Goal: Task Accomplishment & Management: Manage account settings

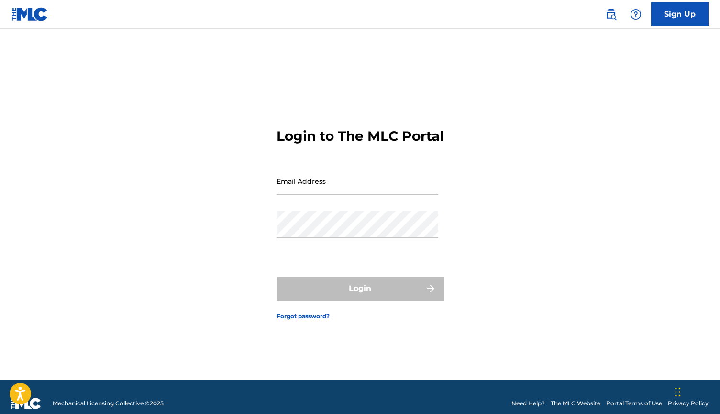
click at [529, 56] on div "Login to The MLC Portal Email Address Password Login Forgot password?" at bounding box center [360, 217] width 670 height 328
type input "[EMAIL_ADDRESS][DOMAIN_NAME]"
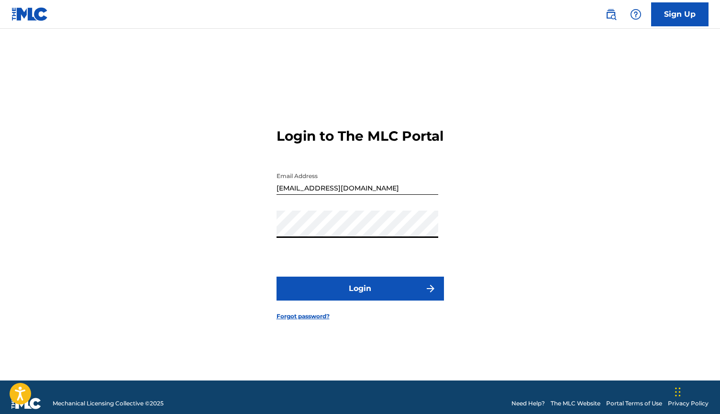
click at [347, 300] on button "Login" at bounding box center [360, 289] width 167 height 24
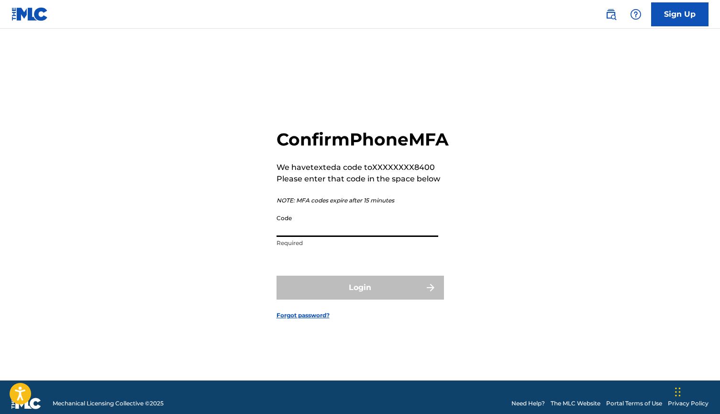
click at [318, 237] on input "Code" at bounding box center [358, 223] width 162 height 27
click at [327, 237] on input "Code" at bounding box center [358, 223] width 162 height 27
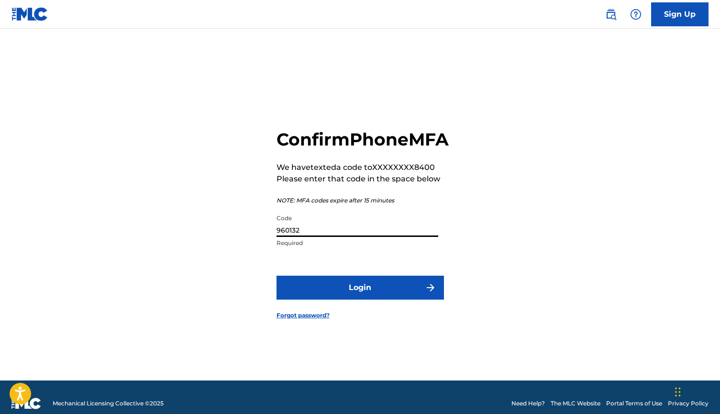
type input "960132"
click at [360, 298] on button "Login" at bounding box center [360, 288] width 167 height 24
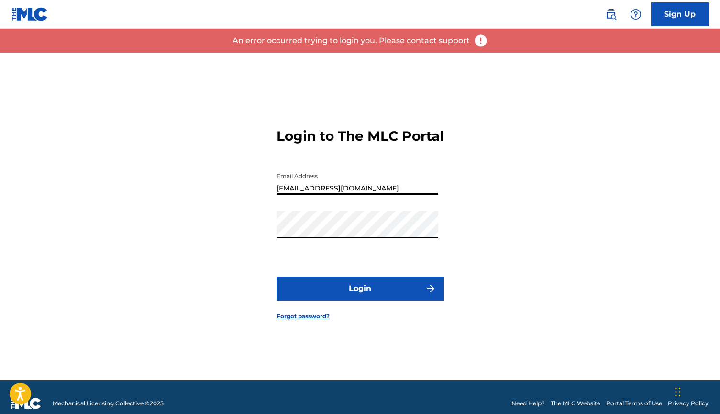
click at [476, 272] on div "Login to The MLC Portal Email Address sts995967@gmail.com Password Login Forgot…" at bounding box center [360, 217] width 670 height 328
click at [385, 300] on button "Login" at bounding box center [360, 289] width 167 height 24
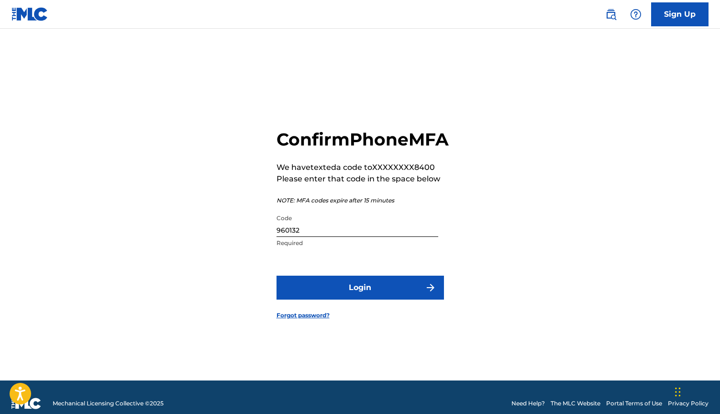
click at [343, 237] on input "960132" at bounding box center [358, 223] width 162 height 27
type input "818685"
click at [360, 298] on button "Login" at bounding box center [360, 288] width 167 height 24
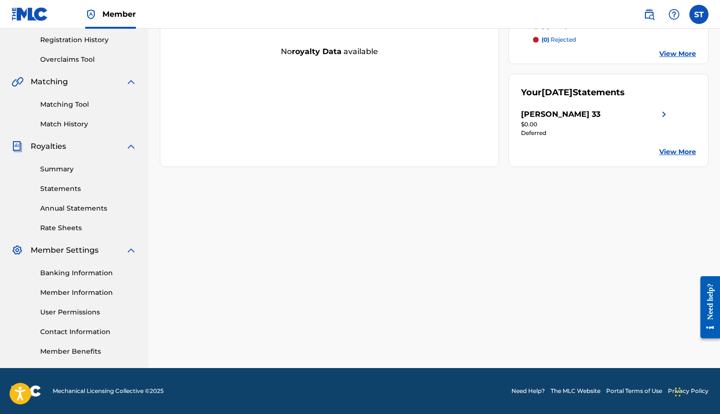
scroll to position [179, 0]
click at [101, 269] on link "Banking Information" at bounding box center [88, 273] width 97 height 10
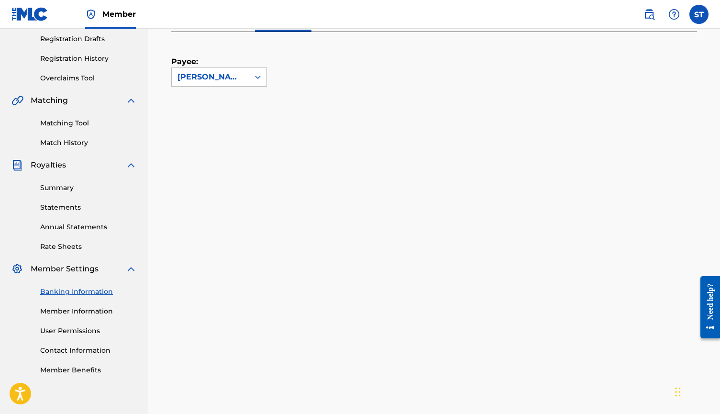
scroll to position [205, 0]
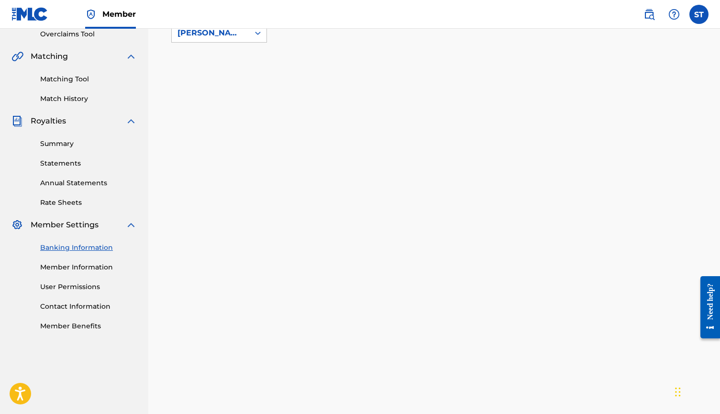
click at [81, 266] on nav "La Corona 33 Summary Catalog Works Registration Claiming Tool Individual Regist…" at bounding box center [74, 250] width 148 height 853
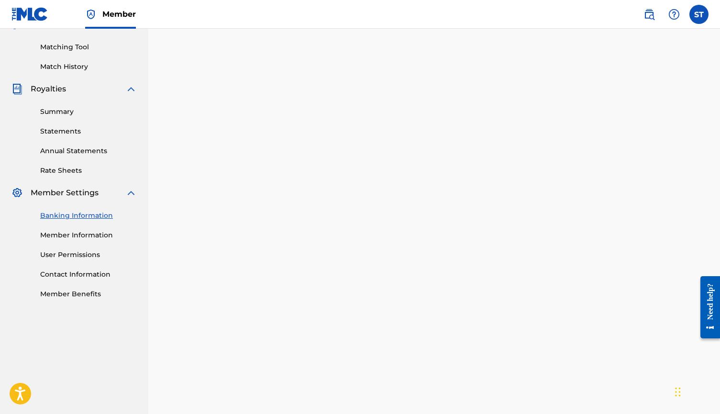
scroll to position [272, 0]
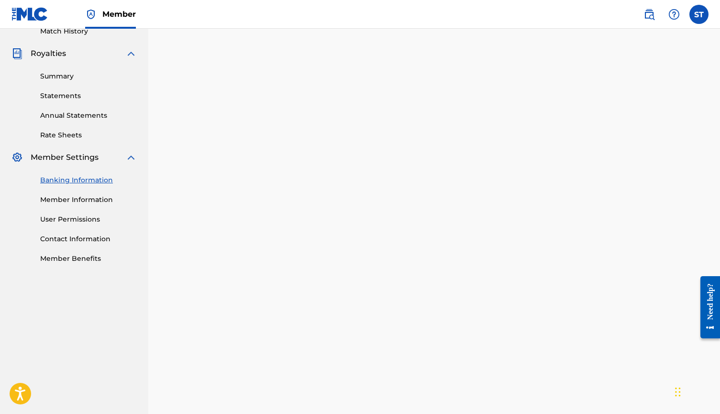
click at [65, 219] on link "User Permissions" at bounding box center [88, 219] width 97 height 10
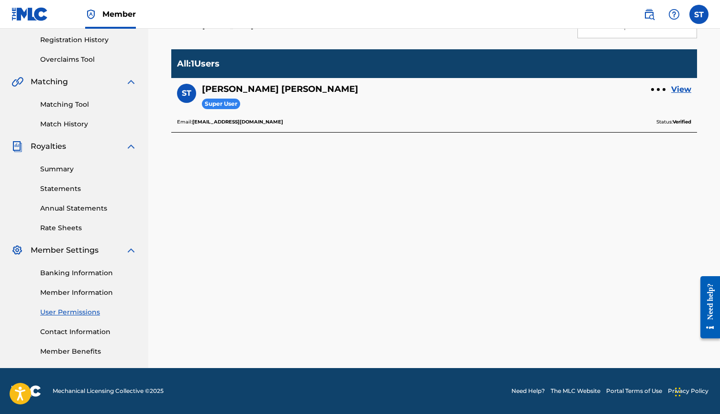
scroll to position [179, 0]
click at [57, 352] on link "Member Benefits" at bounding box center [88, 351] width 97 height 10
click at [72, 185] on link "Statements" at bounding box center [88, 189] width 97 height 10
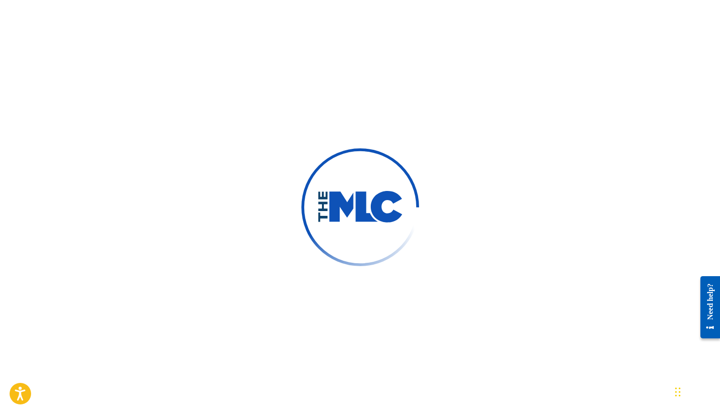
scroll to position [66, 0]
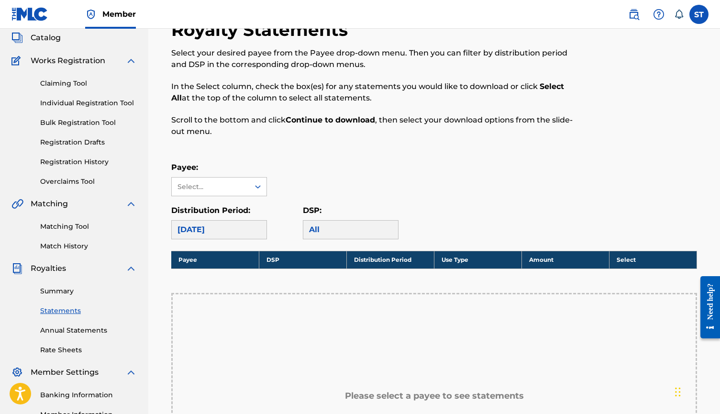
scroll to position [87, 0]
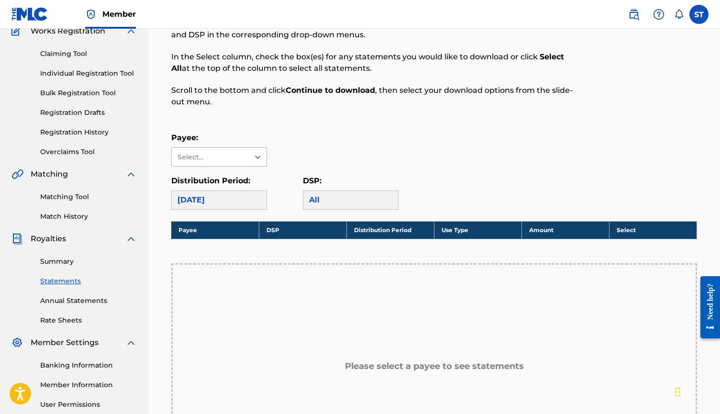
click at [236, 162] on div "Select..." at bounding box center [209, 157] width 65 height 10
click at [233, 176] on div "[PERSON_NAME] 33" at bounding box center [219, 178] width 95 height 24
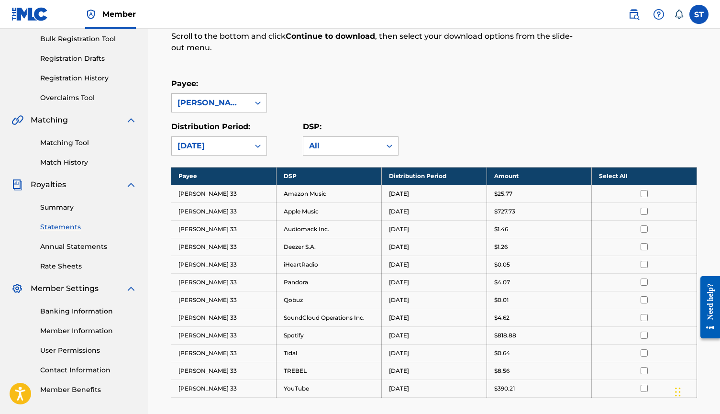
scroll to position [158, 0]
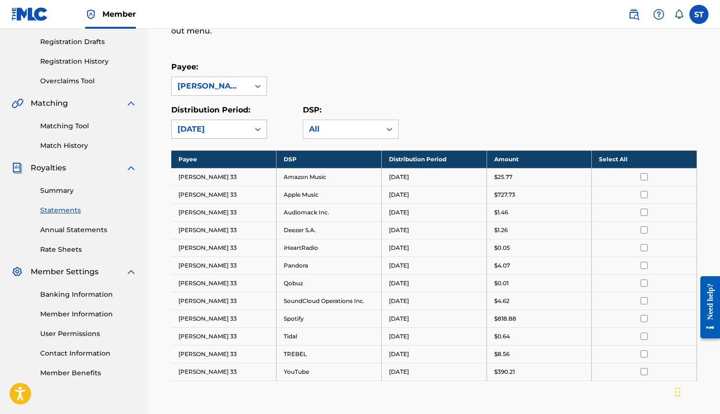
click at [246, 125] on div "[DATE]" at bounding box center [211, 129] width 78 height 18
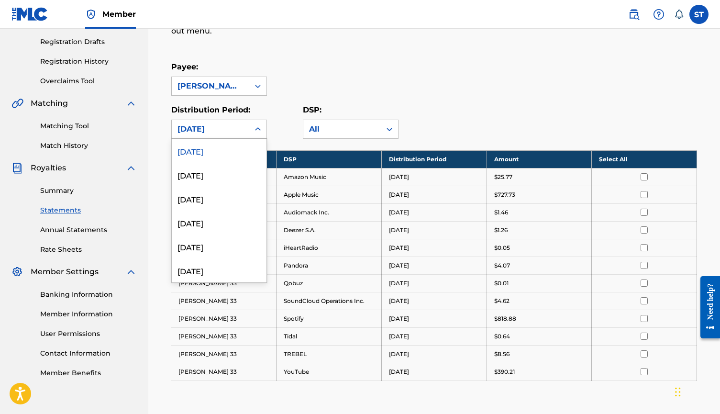
click at [272, 105] on div "Distribution Period: [DATE], 1 of 53. 53 results available. Use Up and Down to …" at bounding box center [237, 121] width 132 height 34
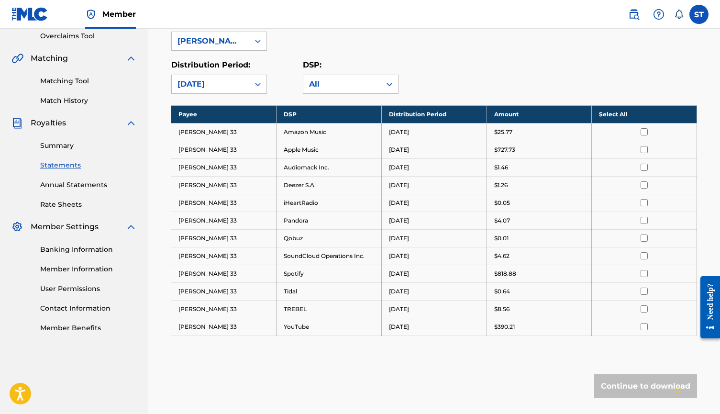
scroll to position [177, 0]
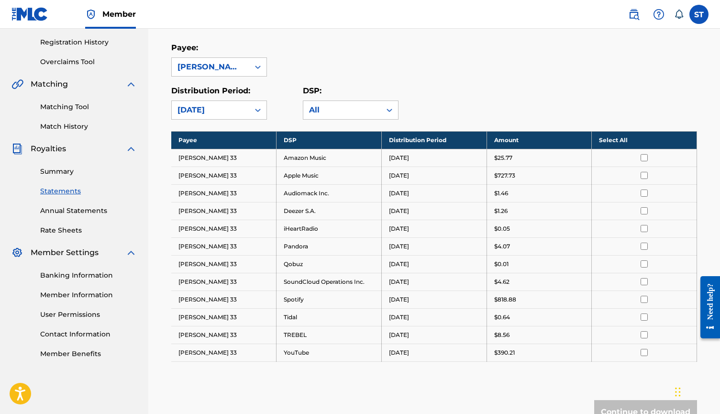
click at [58, 233] on link "Rate Sheets" at bounding box center [88, 230] width 97 height 10
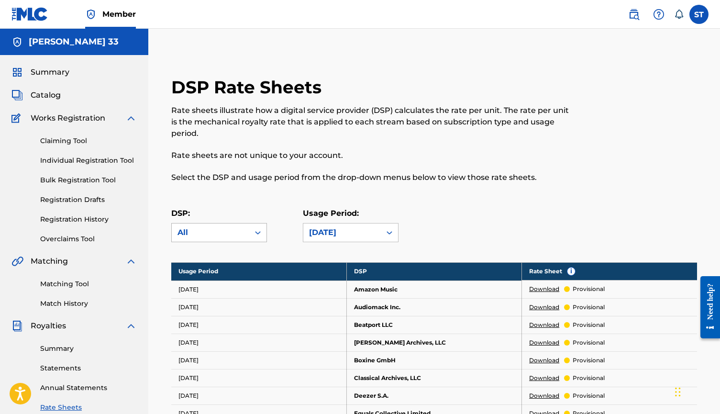
click at [240, 227] on div "All" at bounding box center [210, 232] width 66 height 11
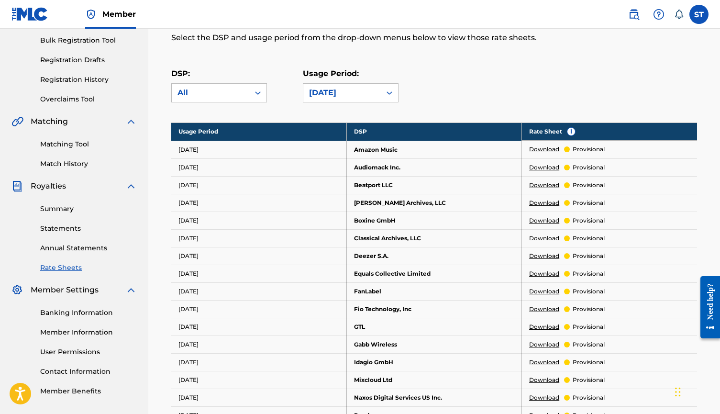
scroll to position [162, 0]
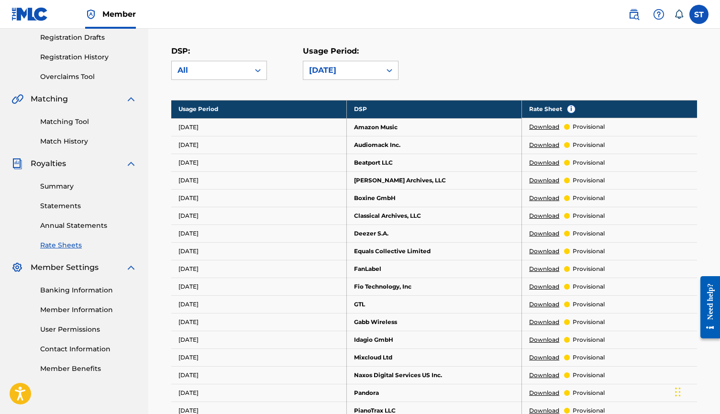
click at [58, 224] on link "Annual Statements" at bounding box center [88, 226] width 97 height 10
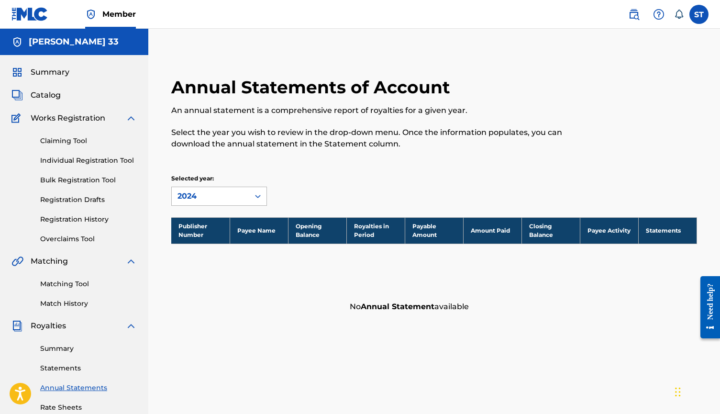
click at [223, 201] on div "2024" at bounding box center [210, 195] width 66 height 11
click at [77, 279] on link "Matching Tool" at bounding box center [88, 284] width 97 height 10
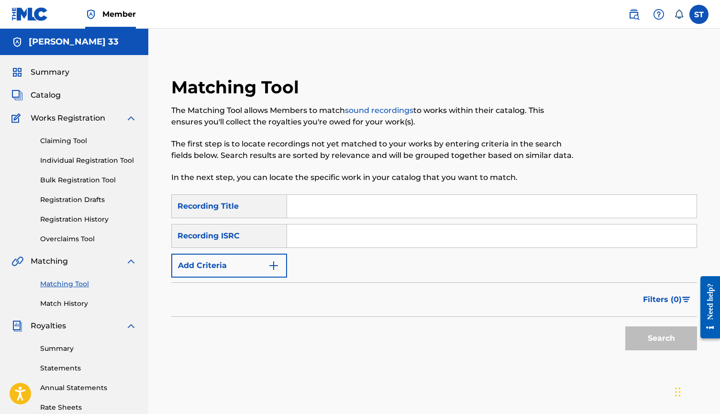
click at [73, 302] on link "Match History" at bounding box center [88, 304] width 97 height 10
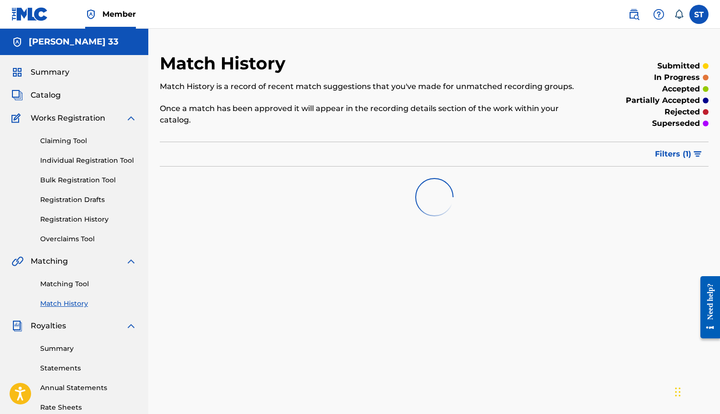
click at [75, 137] on link "Claiming Tool" at bounding box center [88, 141] width 97 height 10
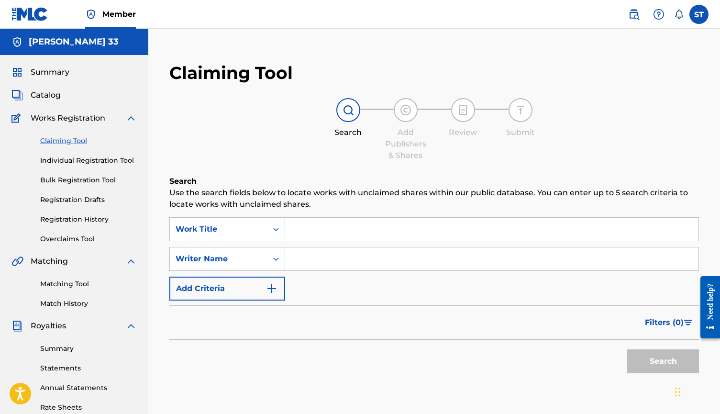
click at [56, 94] on span "Catalog" at bounding box center [46, 94] width 30 height 11
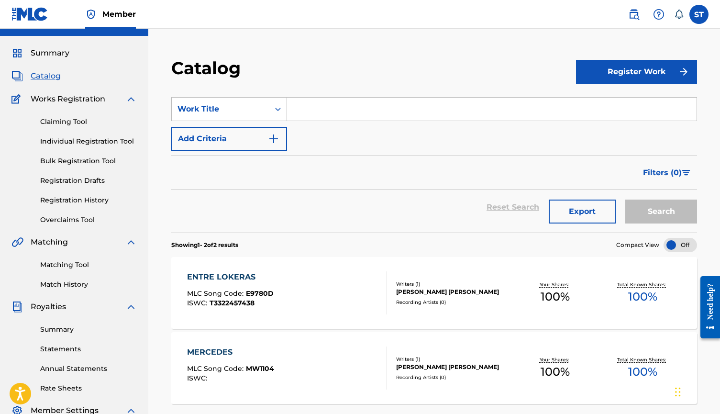
scroll to position [31, 0]
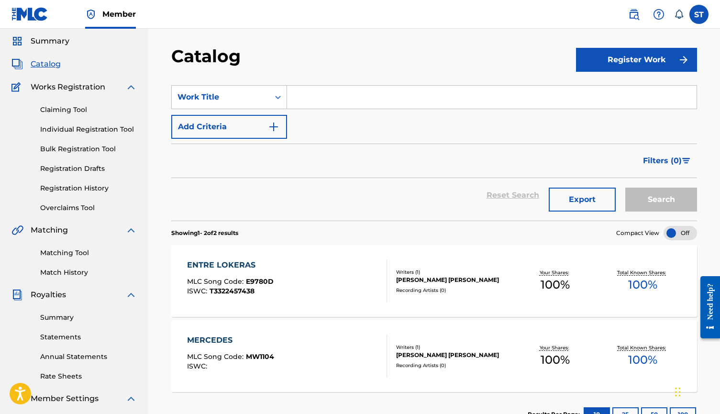
click at [366, 284] on div "ENTRE LOKERAS MLC Song Code : E9780D ISWC : T3322457438" at bounding box center [287, 280] width 200 height 43
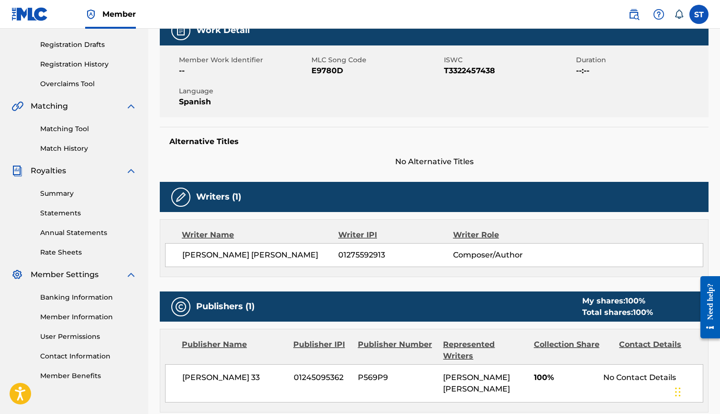
scroll to position [86, 0]
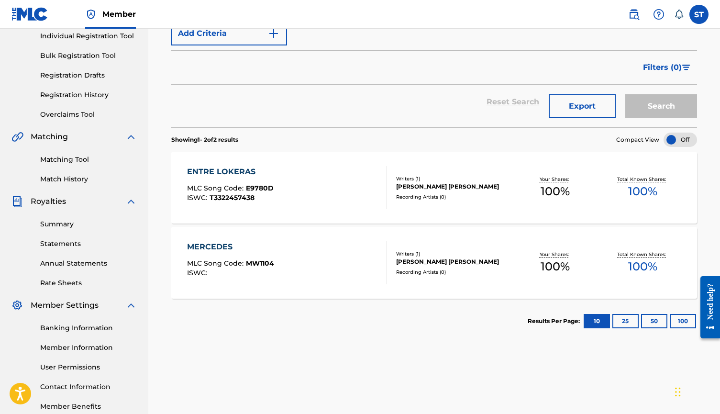
scroll to position [128, 0]
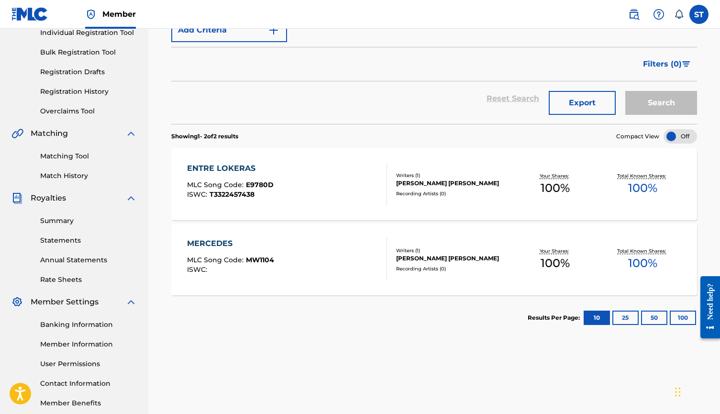
click at [325, 275] on div "MERCEDES MLC Song Code : MW1104 ISWC :" at bounding box center [287, 259] width 200 height 43
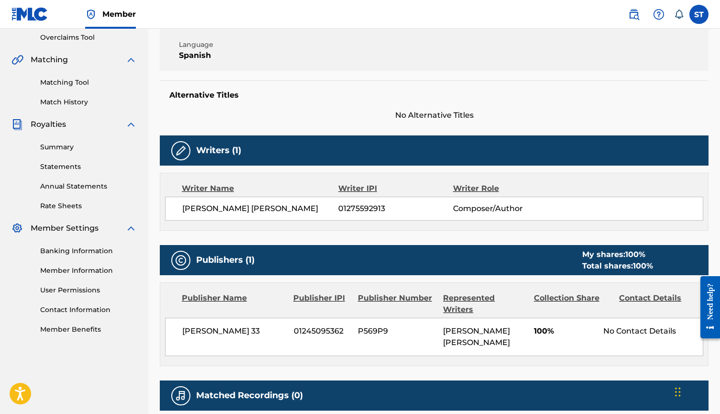
scroll to position [189, 0]
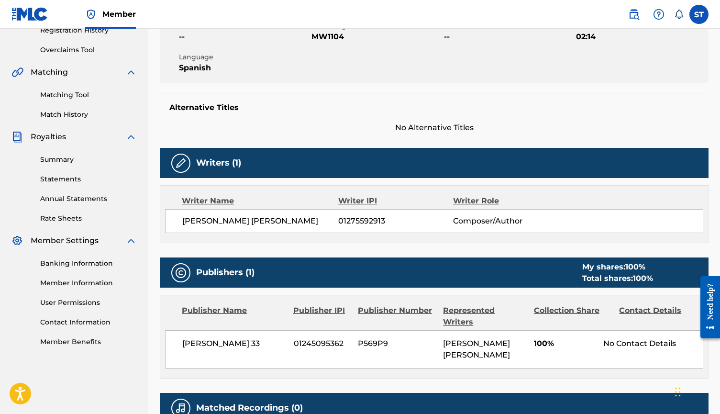
click at [68, 156] on link "Summary" at bounding box center [88, 160] width 97 height 10
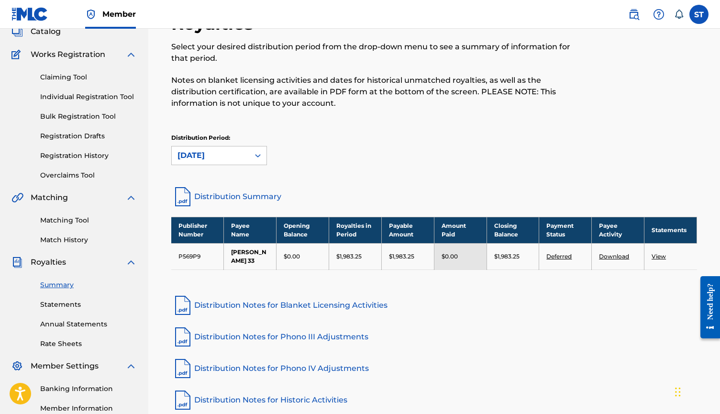
scroll to position [89, 0]
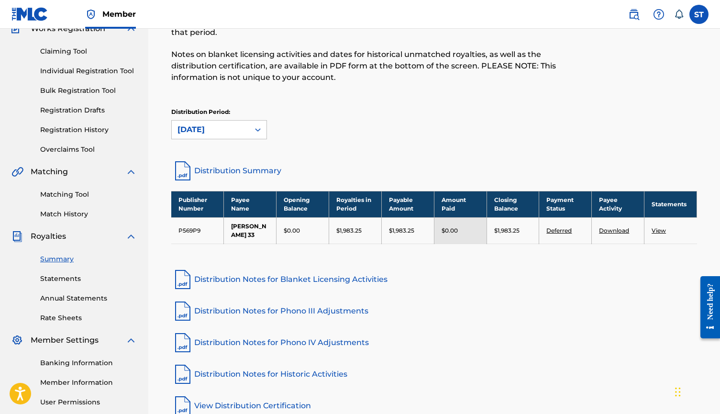
click at [620, 232] on link "Download" at bounding box center [614, 230] width 30 height 7
click at [585, 290] on link "Distribution Notes for Blanket Licensing Activities" at bounding box center [434, 279] width 526 height 23
click at [478, 117] on div "Distribution Period: [DATE]" at bounding box center [434, 124] width 526 height 32
click at [337, 97] on div "Royalties Select your desired distribution period from the drop-down menu to se…" at bounding box center [434, 67] width 526 height 161
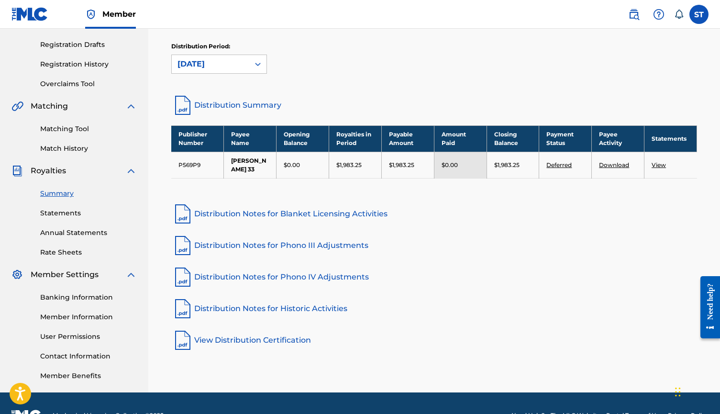
scroll to position [147, 0]
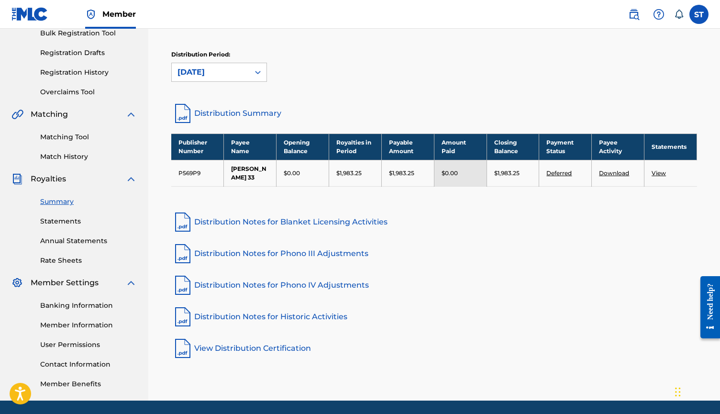
click at [220, 113] on link "Distribution Summary" at bounding box center [434, 113] width 526 height 23
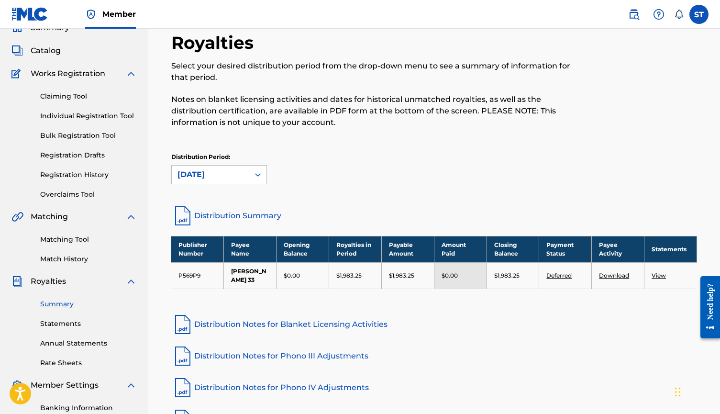
scroll to position [43, 0]
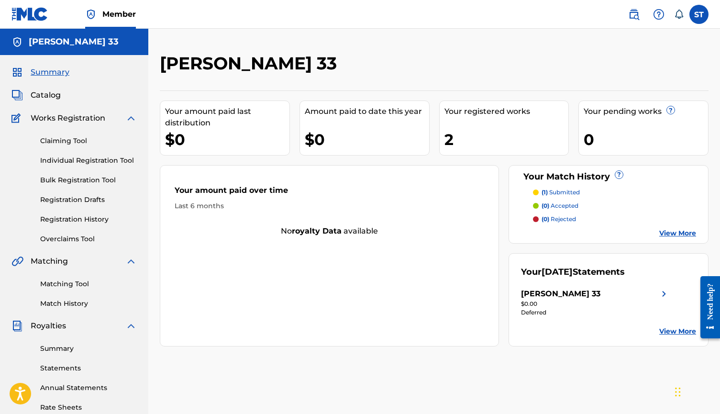
click at [701, 14] on label at bounding box center [698, 14] width 19 height 19
click at [699, 14] on input "ST Santiago Torres Solache sts995967@gmail.com Notification Preferences Profile…" at bounding box center [699, 14] width 0 height 0
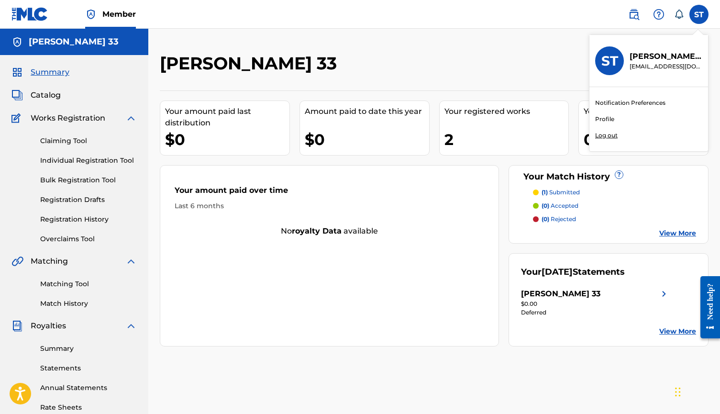
click at [609, 135] on p "Log out" at bounding box center [606, 135] width 22 height 9
click at [699, 14] on input "ST Santiago Torres Solache sts995967@gmail.com Notification Preferences Profile…" at bounding box center [699, 14] width 0 height 0
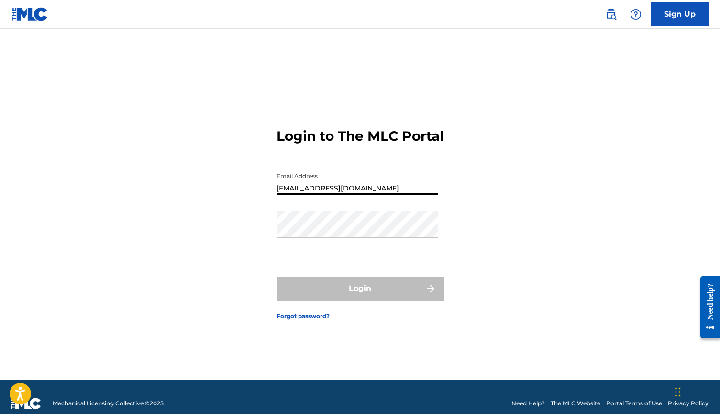
type input "storres0590@hotmail.com"
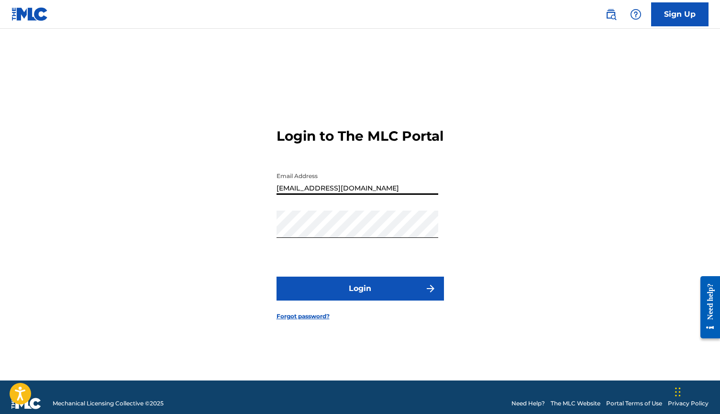
click at [338, 195] on input "storres0590@hotmail.com" at bounding box center [358, 180] width 162 height 27
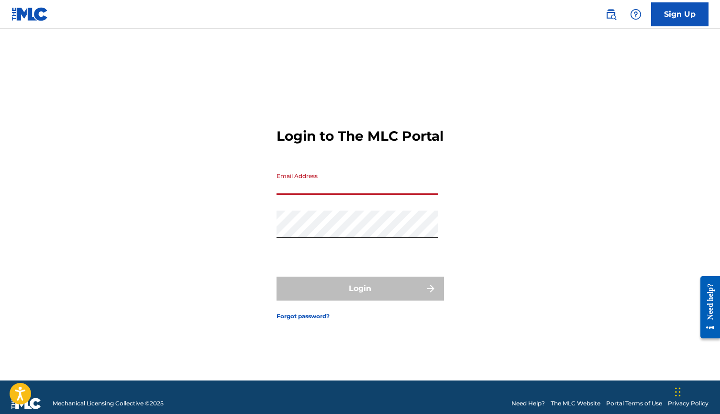
click at [430, 195] on input "Email Address" at bounding box center [358, 180] width 162 height 27
click at [385, 195] on input "Email Address" at bounding box center [358, 180] width 162 height 27
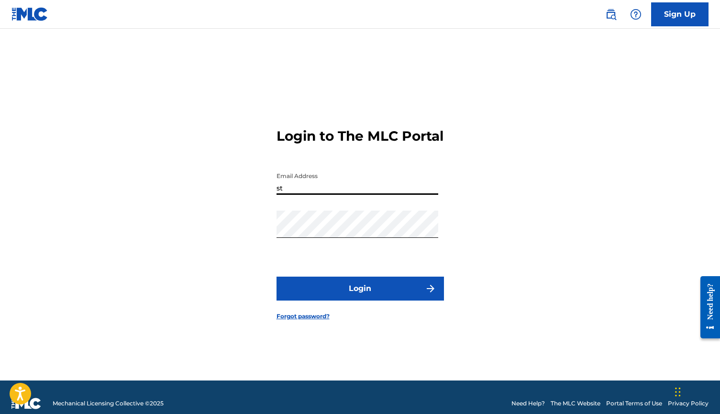
type input "s"
type input "j"
type input "s"
type input "storres0590@hotmail.com"
click at [360, 297] on button "Login" at bounding box center [360, 289] width 167 height 24
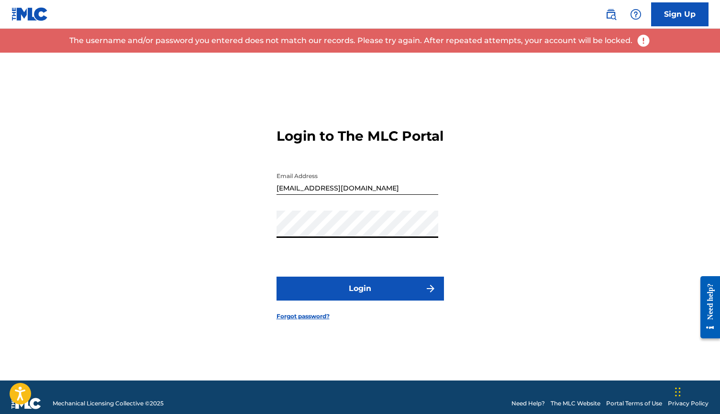
click at [360, 297] on button "Login" at bounding box center [360, 289] width 167 height 24
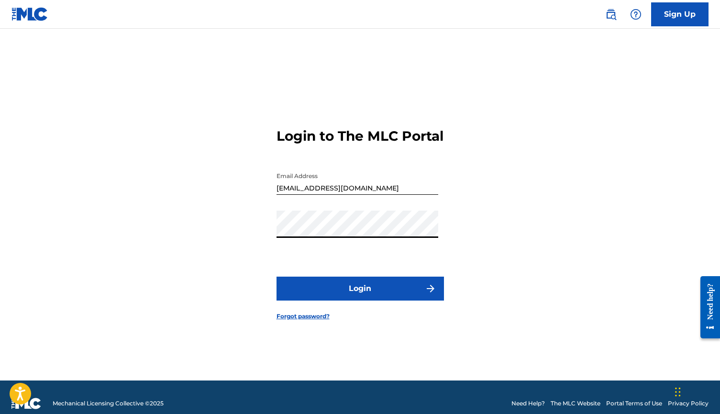
click at [360, 297] on button "Login" at bounding box center [360, 289] width 167 height 24
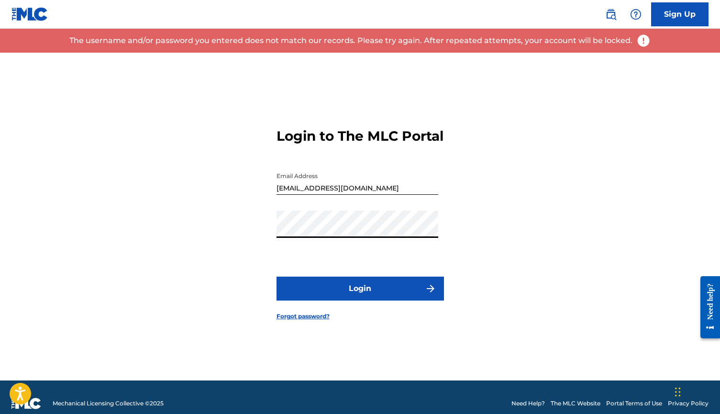
click at [360, 297] on button "Login" at bounding box center [360, 289] width 167 height 24
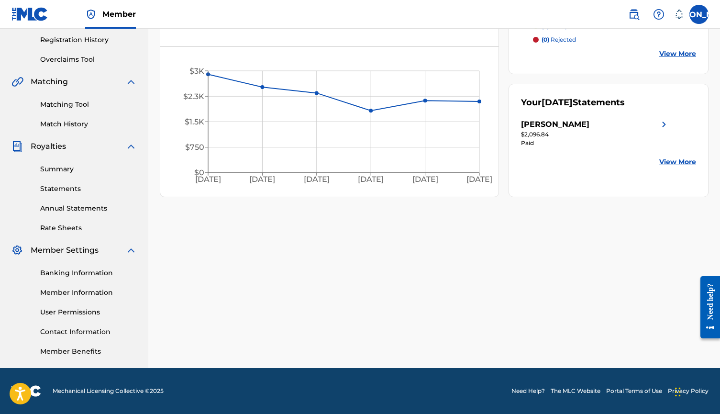
scroll to position [179, 0]
click at [83, 273] on link "Banking Information" at bounding box center [88, 273] width 97 height 10
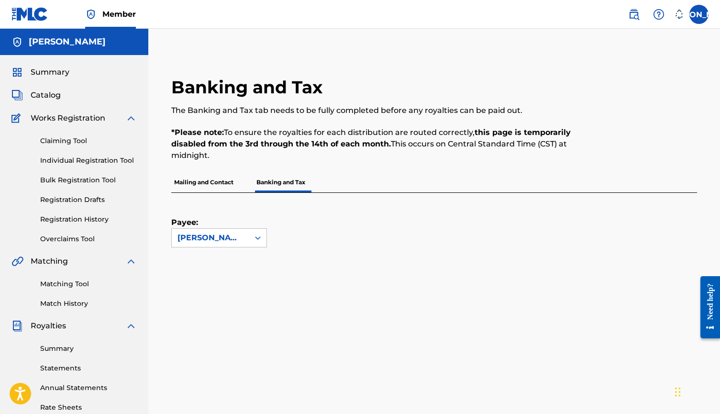
click at [698, 9] on label at bounding box center [698, 14] width 19 height 19
click at [699, 14] on input "JA Jaziel Avilez storres0590@hotmail.com Notification Preferences Profile Log o…" at bounding box center [699, 14] width 0 height 0
click at [611, 137] on p "Log out" at bounding box center [606, 135] width 22 height 9
click at [699, 14] on input "JA Jaziel Avilez storres0590@hotmail.com Notification Preferences Profile Log o…" at bounding box center [699, 14] width 0 height 0
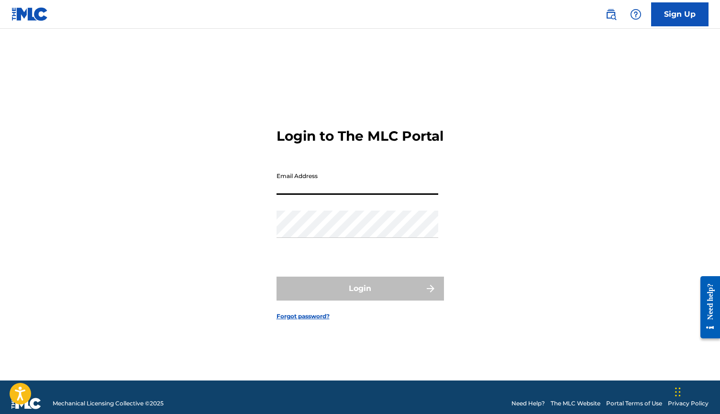
type input "[EMAIL_ADDRESS][DOMAIN_NAME]"
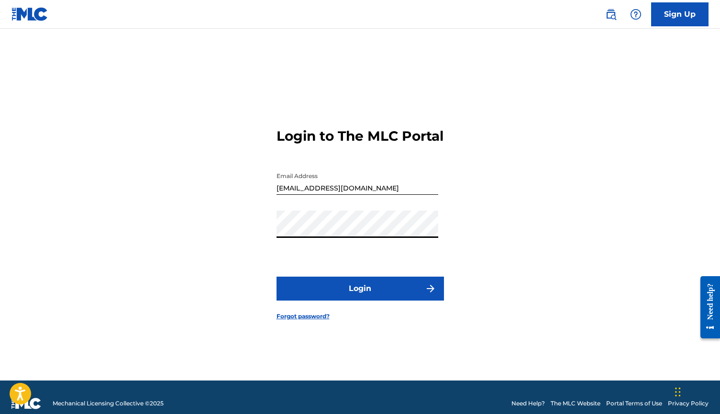
click at [345, 288] on button "Login" at bounding box center [360, 289] width 167 height 24
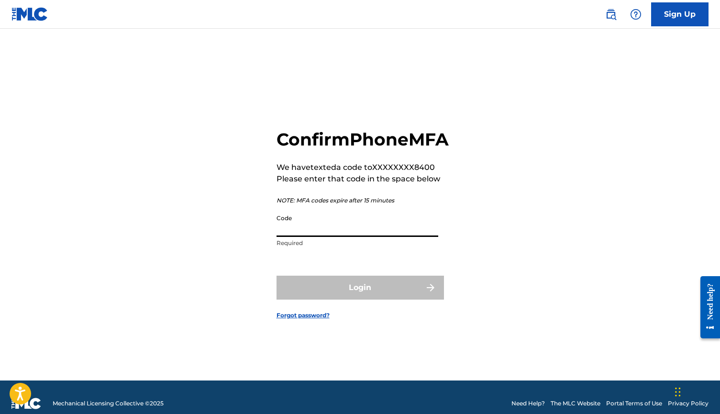
click at [315, 228] on input "Code" at bounding box center [358, 223] width 162 height 27
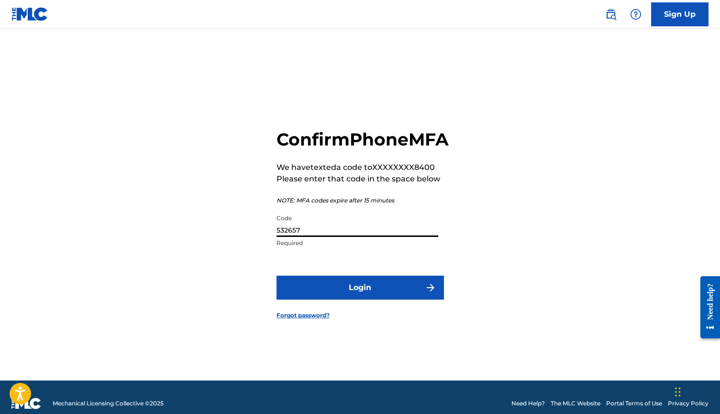
type input "532657"
click at [360, 298] on button "Login" at bounding box center [360, 288] width 167 height 24
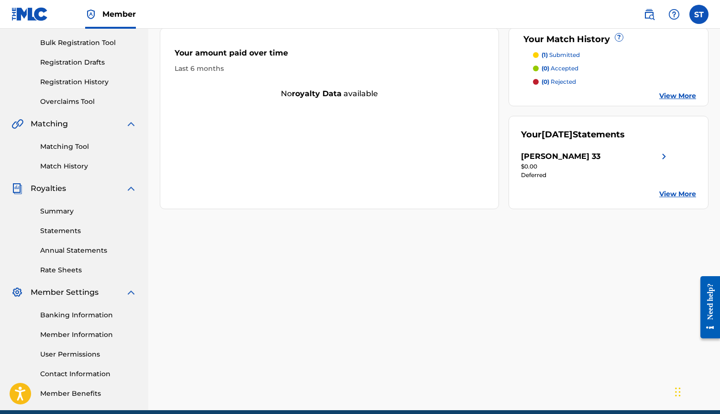
scroll to position [145, 0]
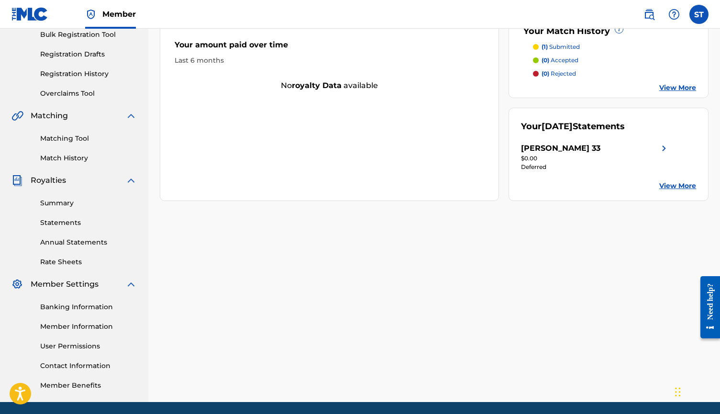
click at [71, 309] on link "Banking Information" at bounding box center [88, 307] width 97 height 10
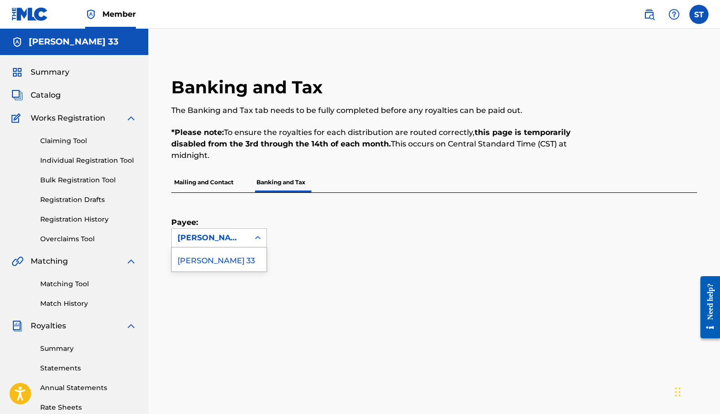
click at [227, 236] on div "[PERSON_NAME] 33" at bounding box center [210, 237] width 66 height 11
click at [286, 241] on div "Payee: La Corona 33 selected, 1 of 1. 1 result available. Use Up and Down to ch…" at bounding box center [422, 220] width 503 height 55
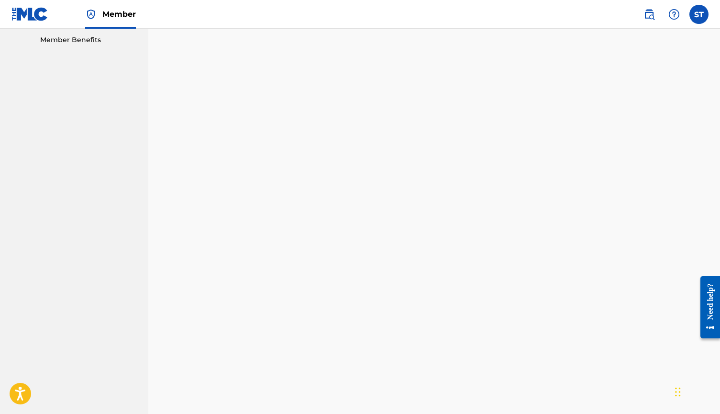
scroll to position [491, 0]
click at [165, 216] on div "Banking and Tax The Banking and Tax tab needs to be fully completed before any …" at bounding box center [434, 178] width 549 height 1187
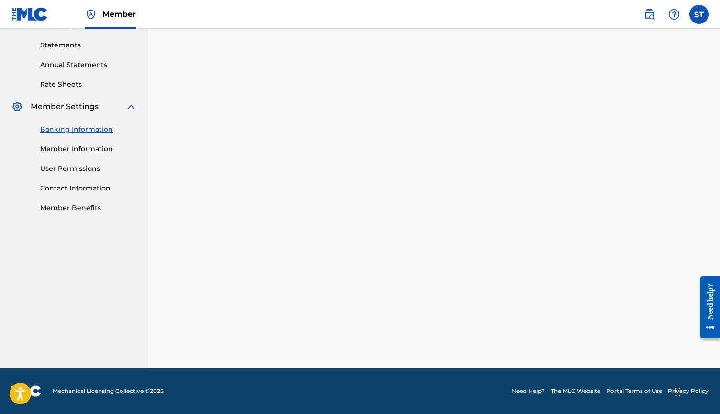
scroll to position [323, 0]
click at [78, 210] on link "Member Benefits" at bounding box center [88, 208] width 97 height 10
